Goal: Task Accomplishment & Management: Manage account settings

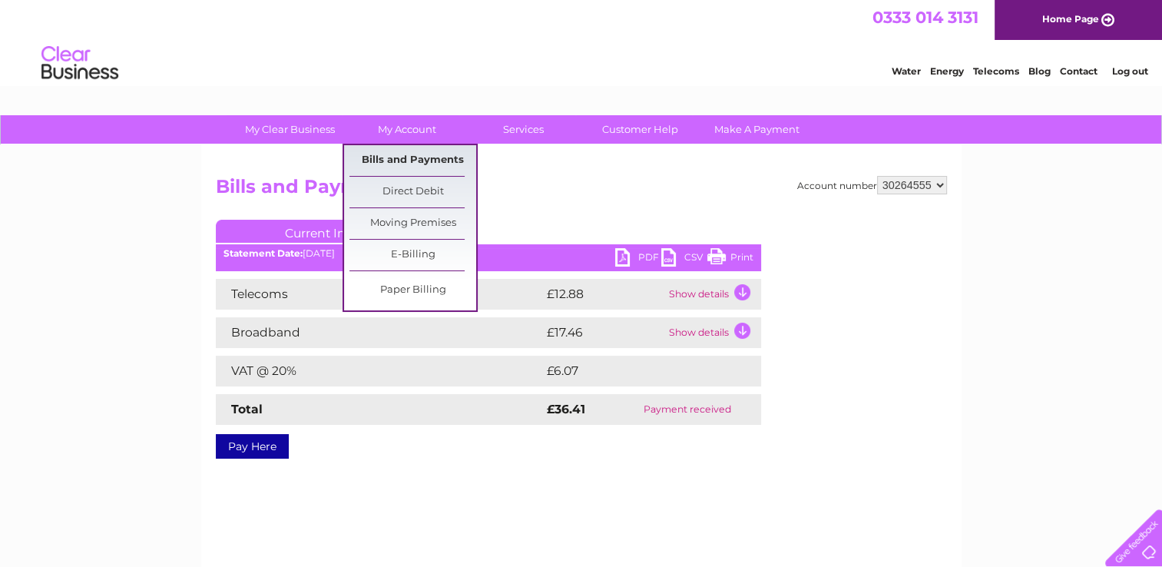
click at [403, 168] on link "Bills and Payments" at bounding box center [413, 160] width 127 height 31
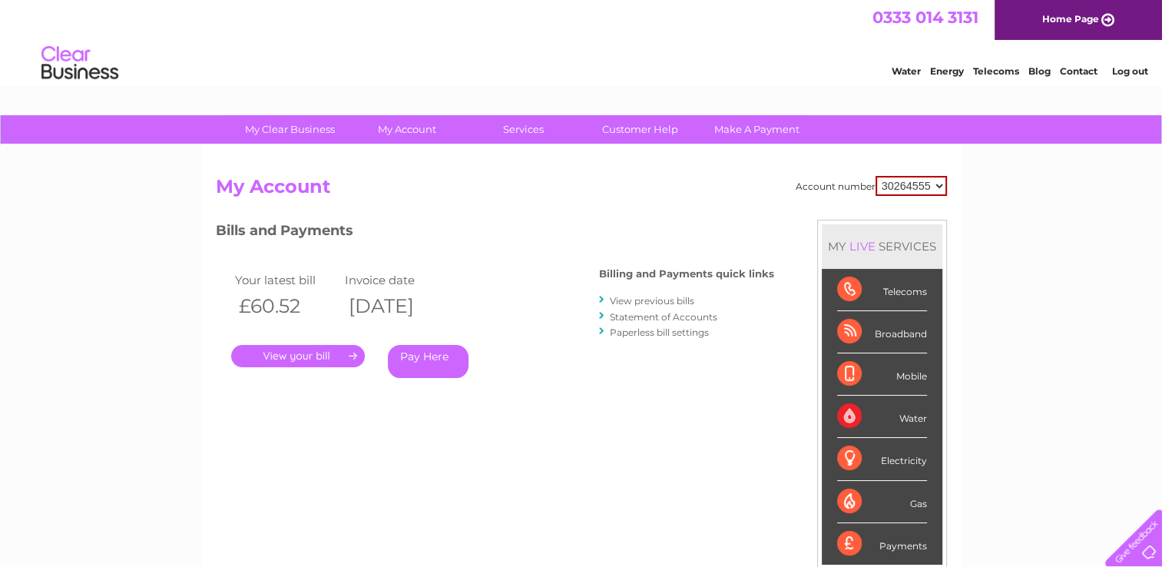
click at [625, 300] on link "View previous bills" at bounding box center [652, 301] width 85 height 12
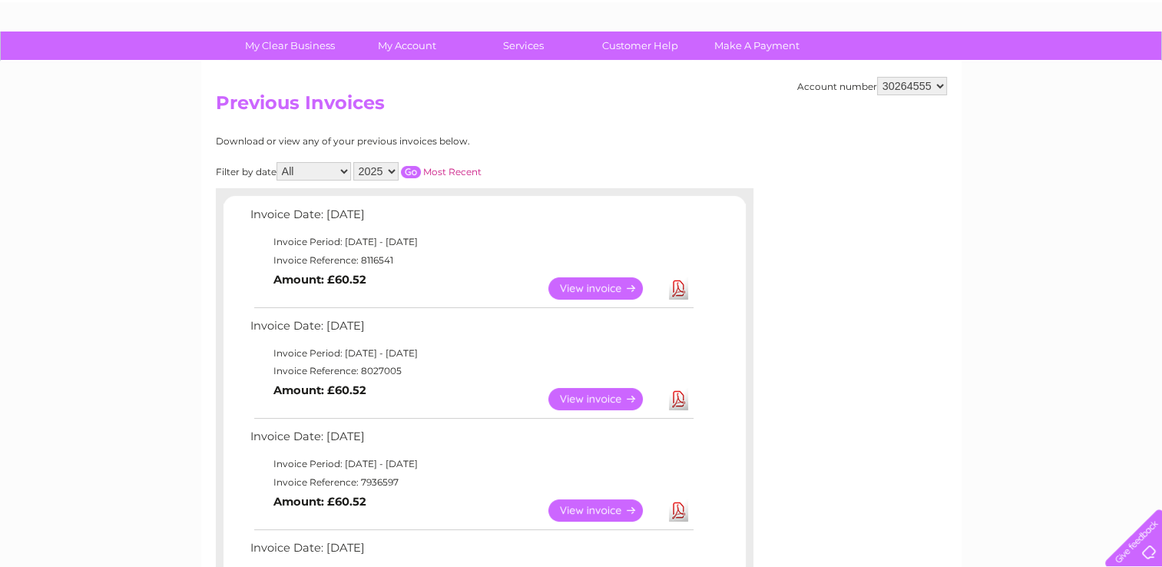
scroll to position [80, 0]
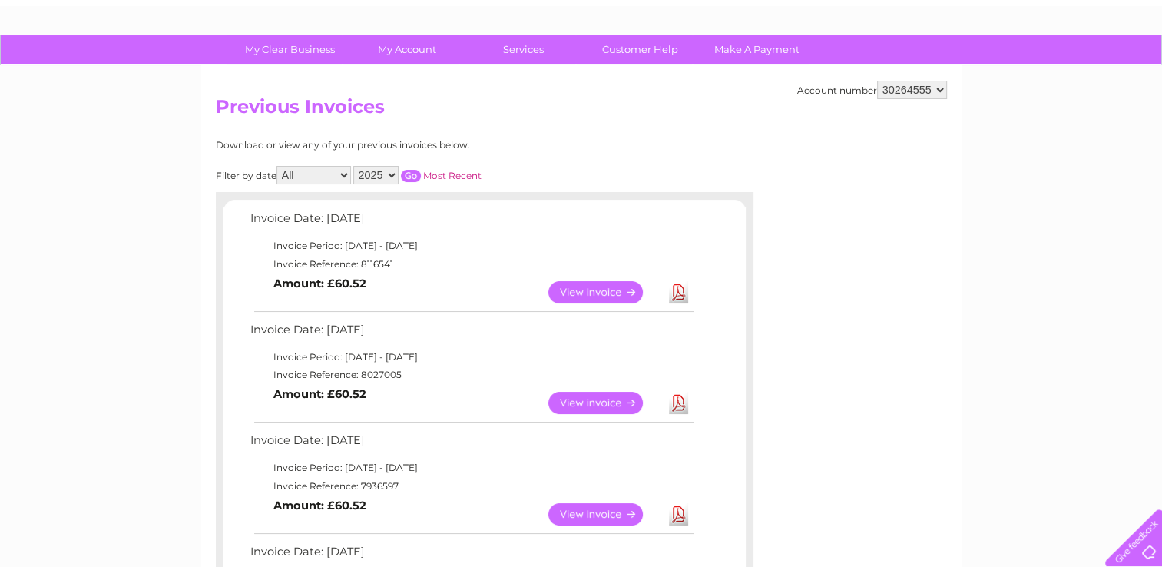
click at [374, 171] on select "2025 2024 2023" at bounding box center [375, 175] width 45 height 18
select select "2024"
click at [355, 166] on select "2025 2024 2023" at bounding box center [375, 175] width 45 height 18
click at [540, 176] on div "Filter by date All January February March April May June July August September …" at bounding box center [417, 175] width 403 height 18
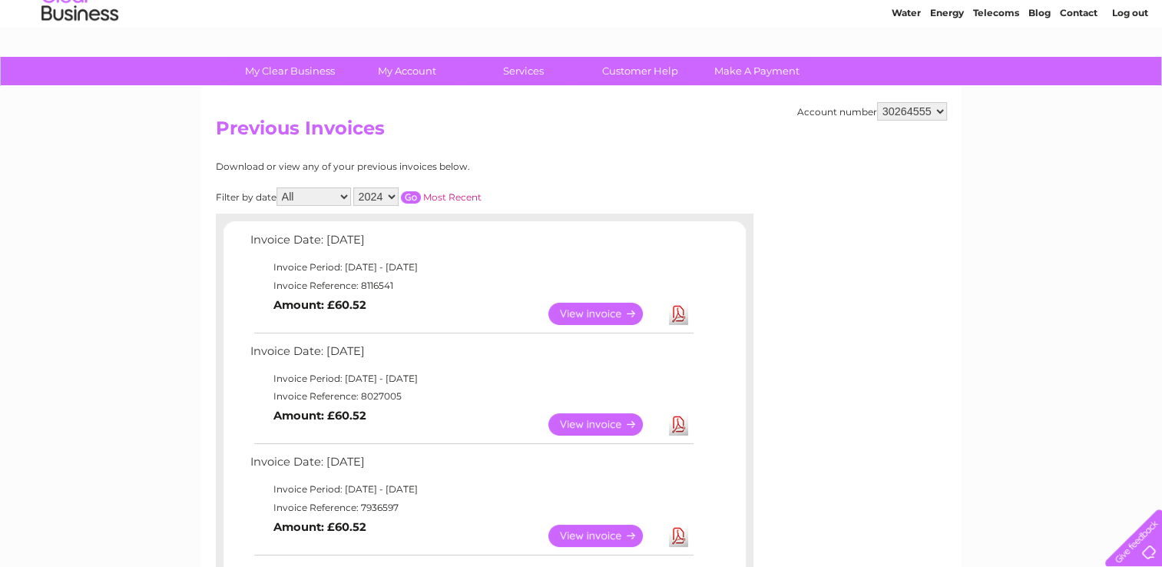
scroll to position [49, 0]
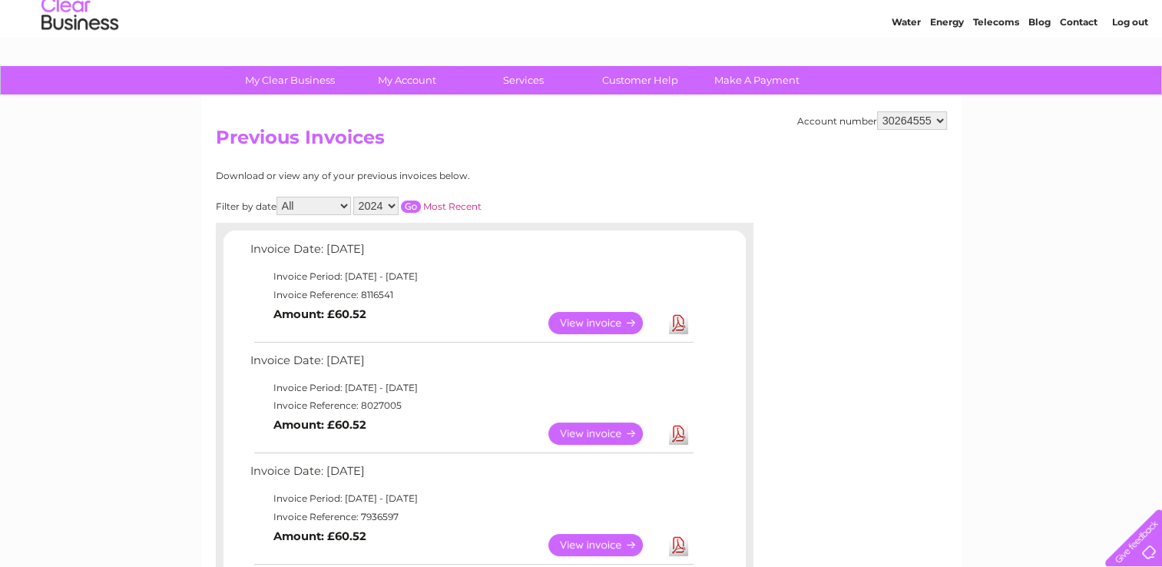
click at [412, 203] on input "button" at bounding box center [411, 207] width 20 height 12
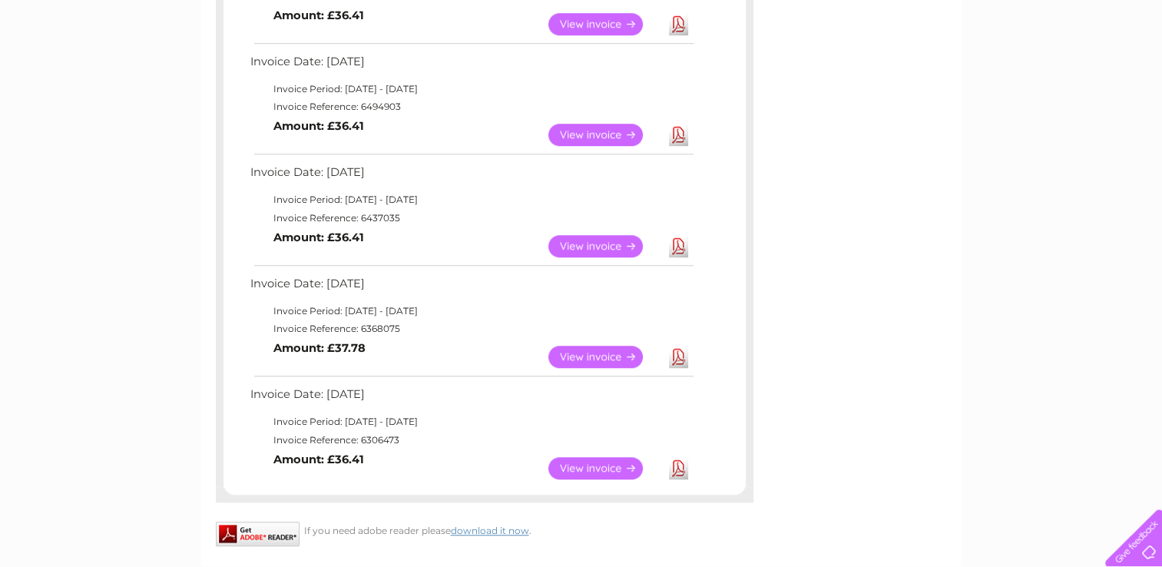
scroll to position [1156, 0]
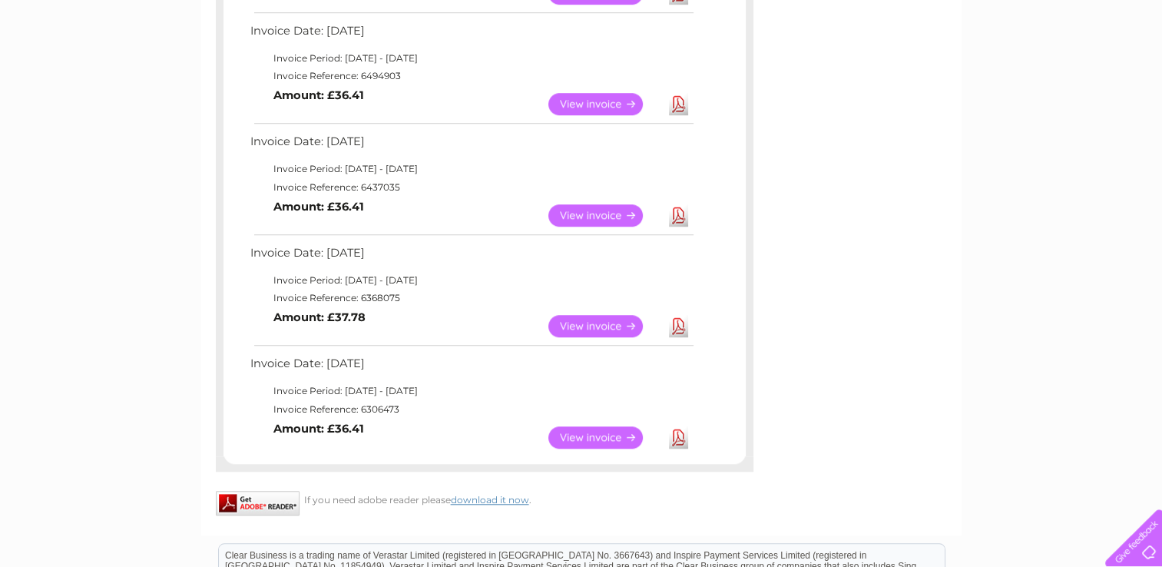
click at [606, 320] on link "View" at bounding box center [605, 326] width 113 height 22
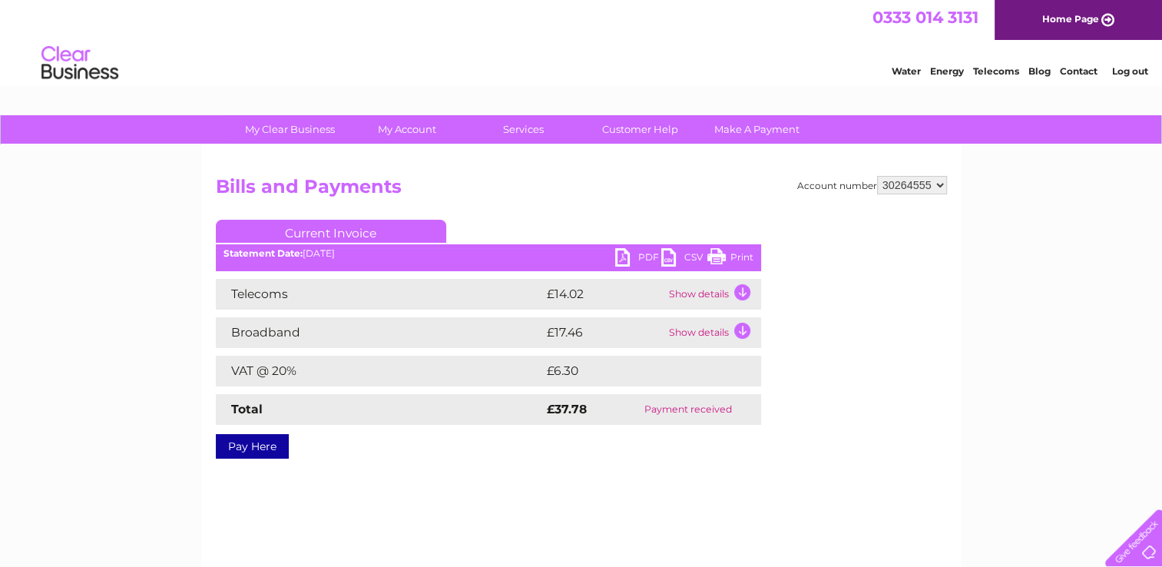
click at [628, 260] on link "PDF" at bounding box center [638, 259] width 46 height 22
